Goal: Transaction & Acquisition: Purchase product/service

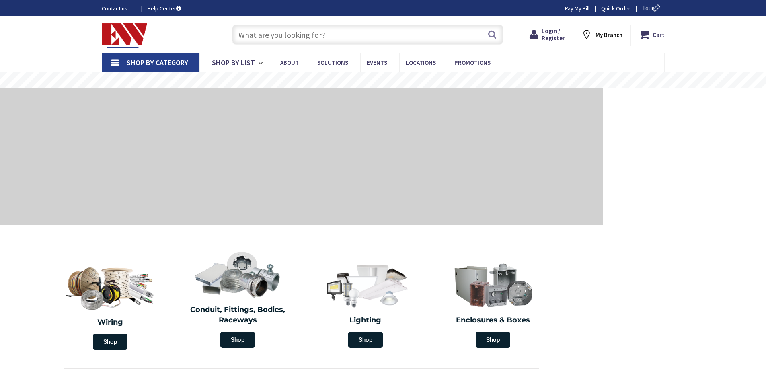
type input "[PERSON_NAME][GEOGRAPHIC_DATA], [GEOGRAPHIC_DATA]"
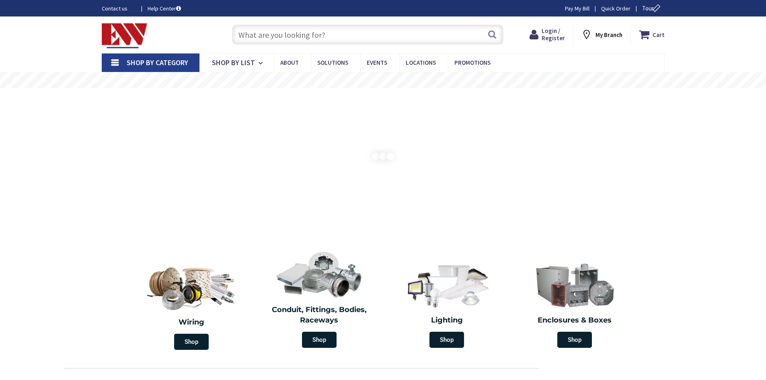
click at [318, 32] on input "text" at bounding box center [367, 35] width 271 height 20
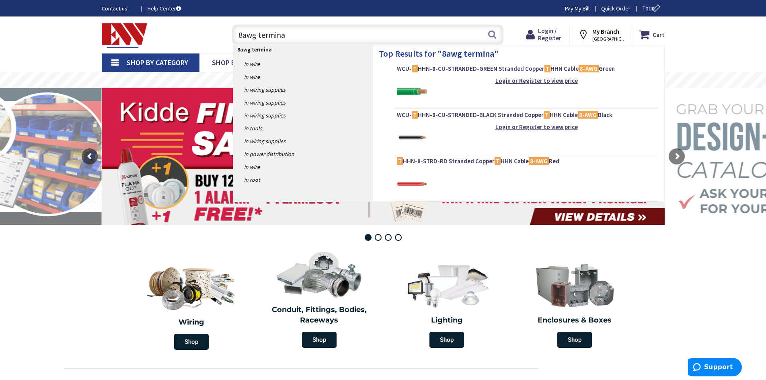
type input "8awg terminal"
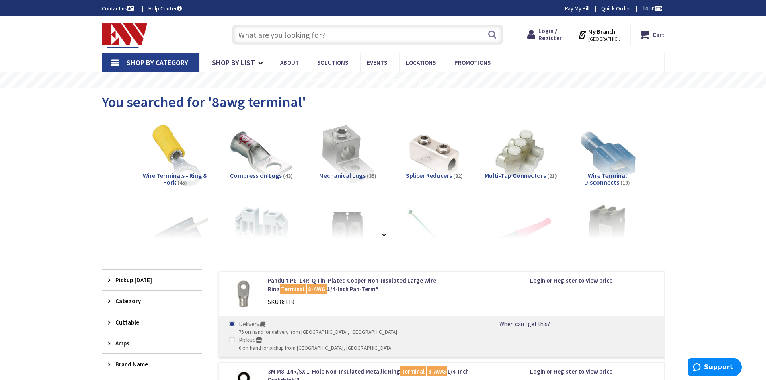
click at [183, 176] on span "Wire Terminals - Ring & Fork" at bounding box center [175, 178] width 65 height 15
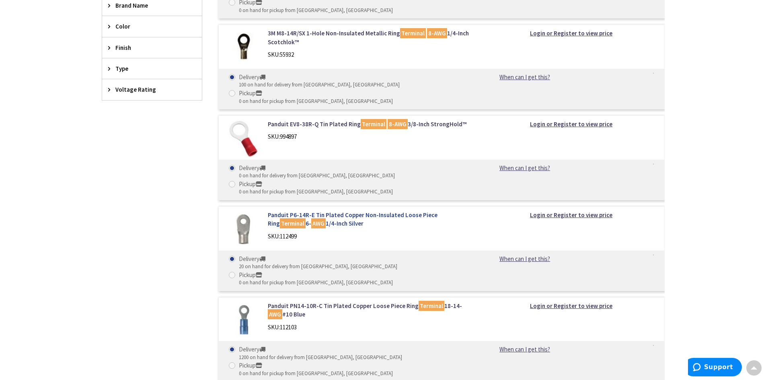
scroll to position [335, 0]
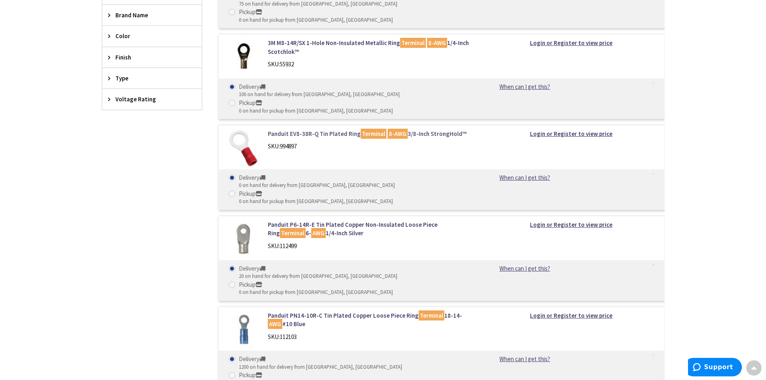
click at [332, 129] on link "Panduit EV8-38R-Q Tin Plated Ring Terminal 8-AWG 3/8-Inch StrongHold™" at bounding box center [370, 133] width 205 height 8
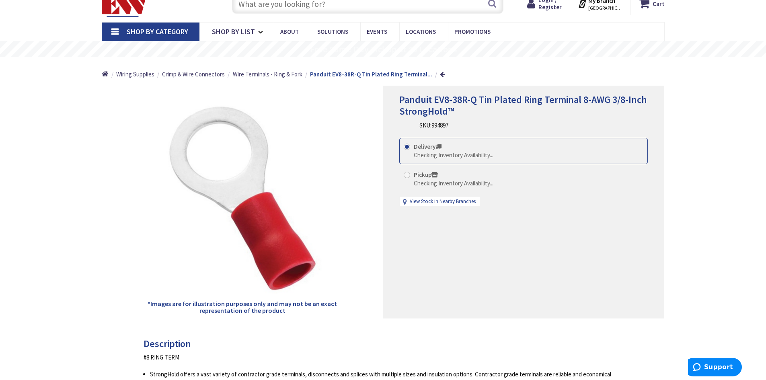
scroll to position [40, 0]
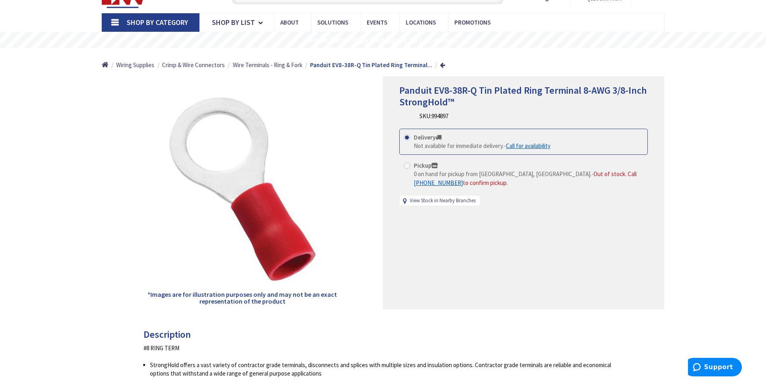
click at [437, 199] on link "View Stock in Nearby Branches" at bounding box center [443, 201] width 66 height 8
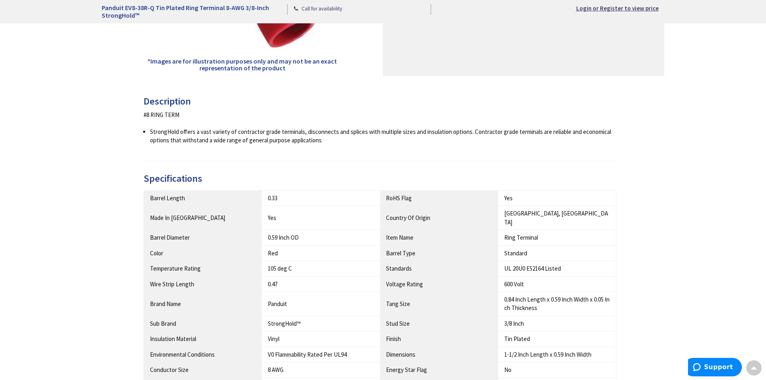
scroll to position [281, 0]
